Goal: Find specific page/section: Find specific page/section

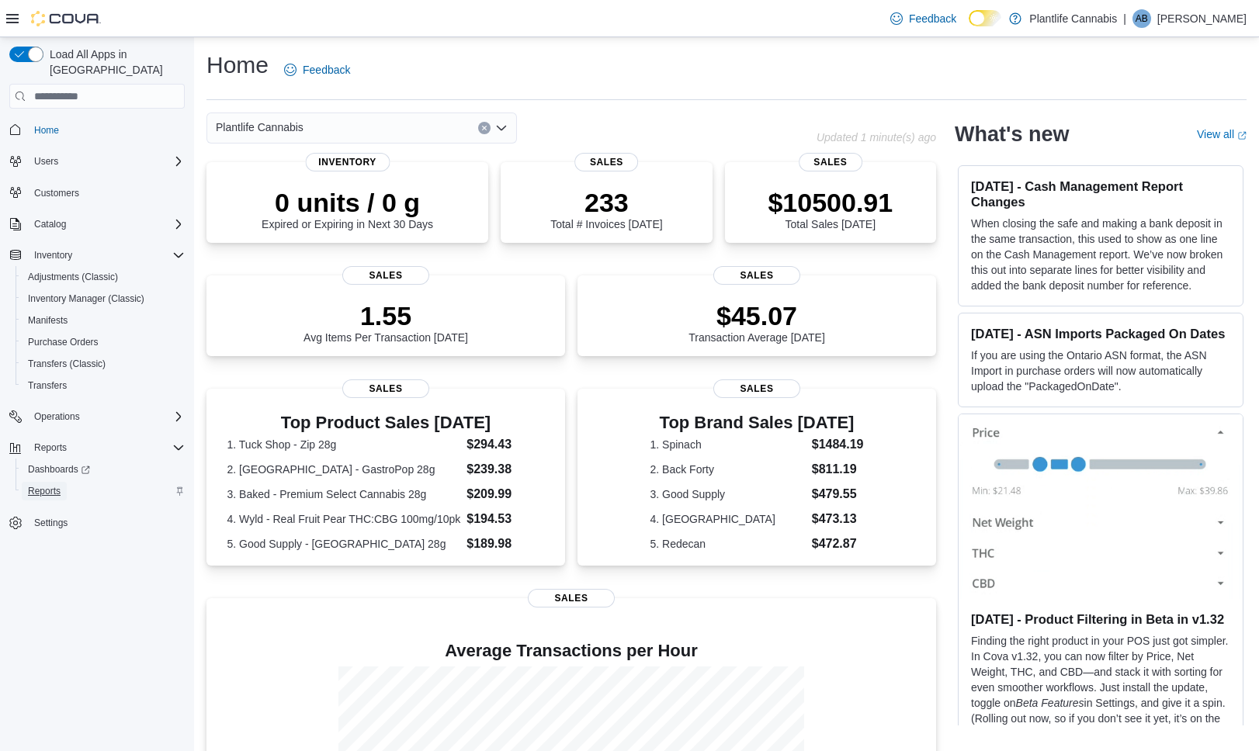
click at [61, 485] on span "Reports" at bounding box center [44, 491] width 33 height 12
